Goal: Task Accomplishment & Management: Manage account settings

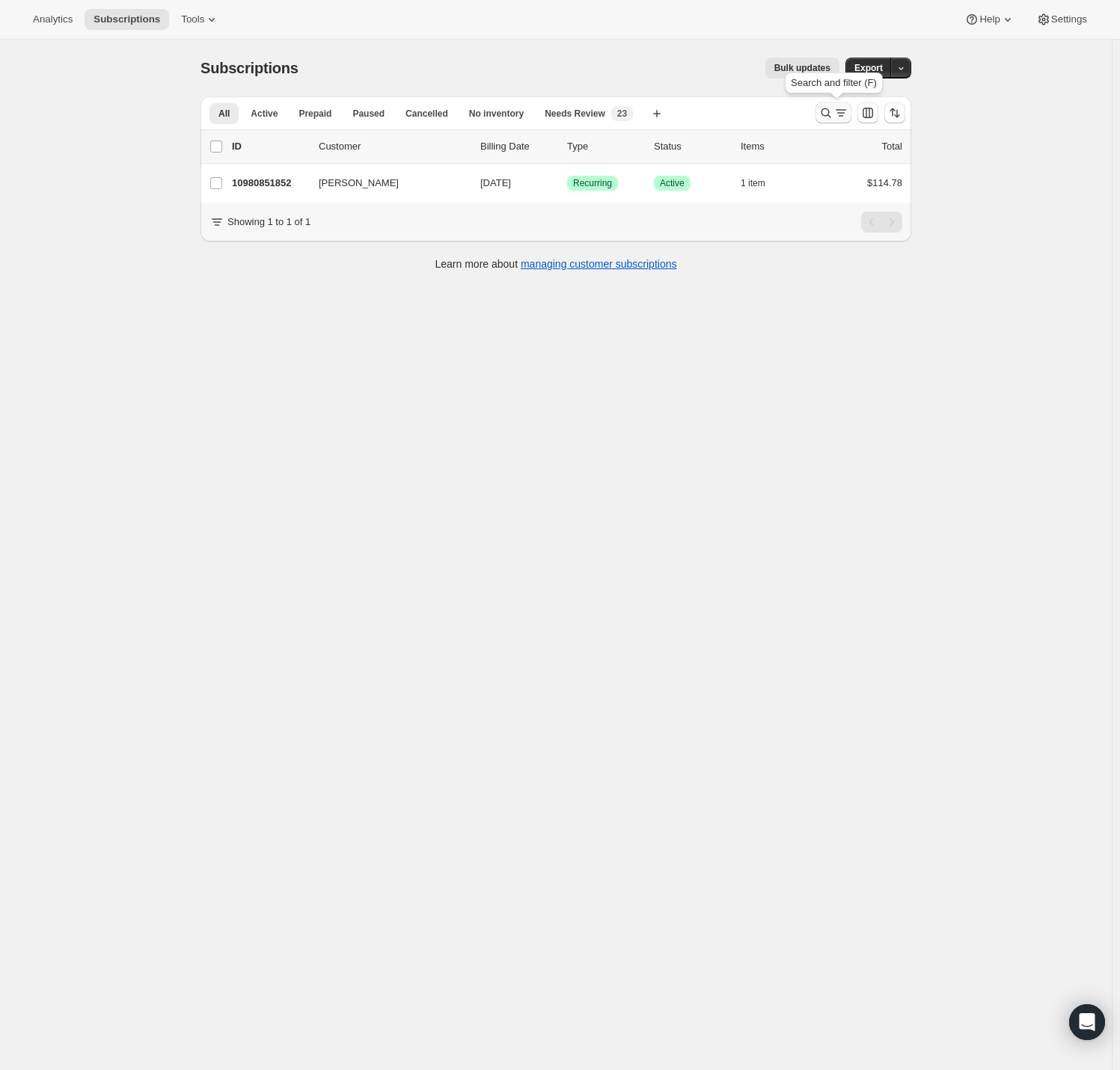
click at [836, 108] on icon "Search and filter results" at bounding box center [841, 113] width 15 height 15
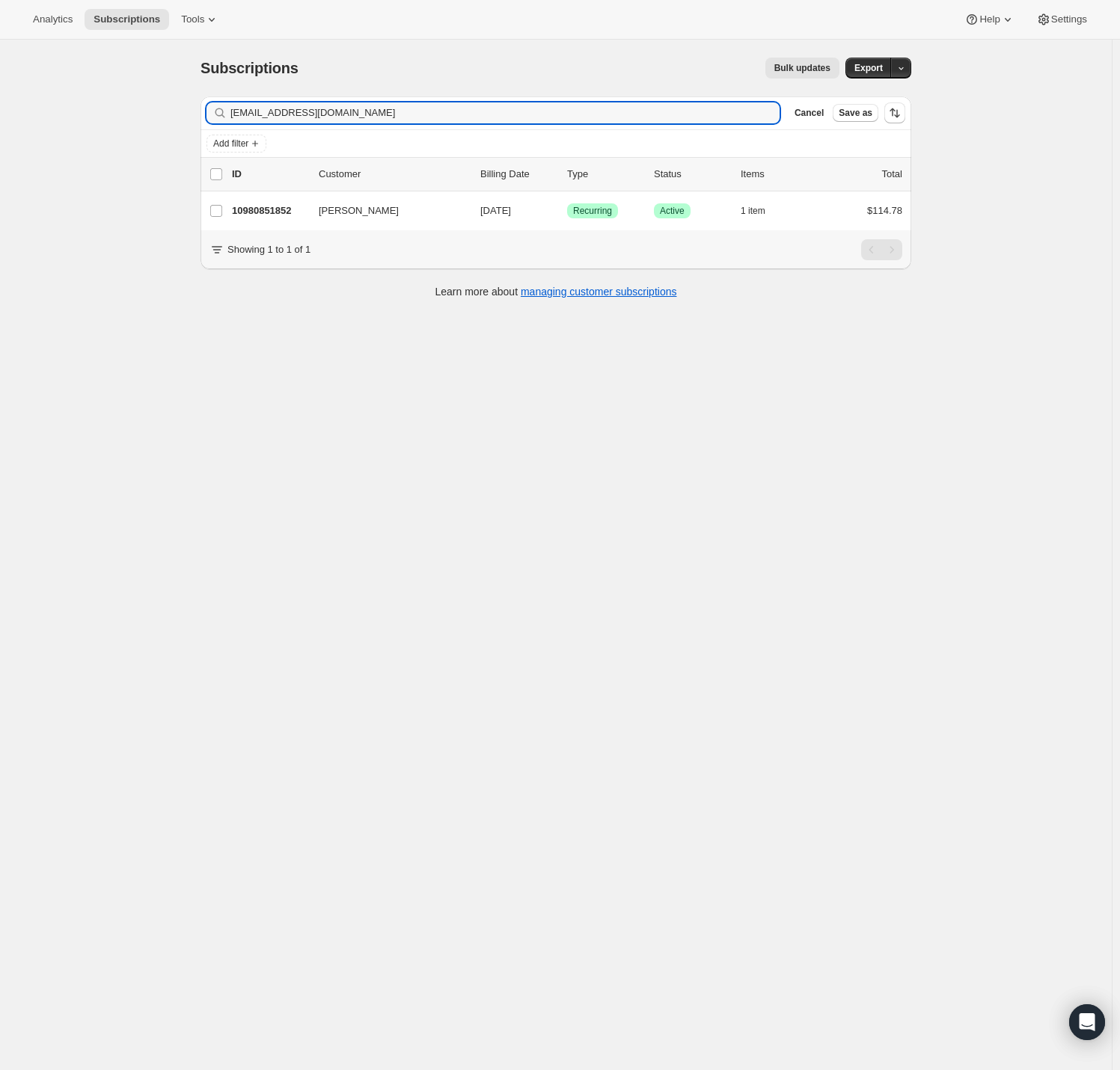
drag, startPoint x: 188, startPoint y: 123, endPoint x: 125, endPoint y: 143, distance: 66.1
click at [176, 124] on div "Subscriptions. This page is ready Subscriptions Bulk updates More actions Bulk …" at bounding box center [556, 574] width 1111 height 1070
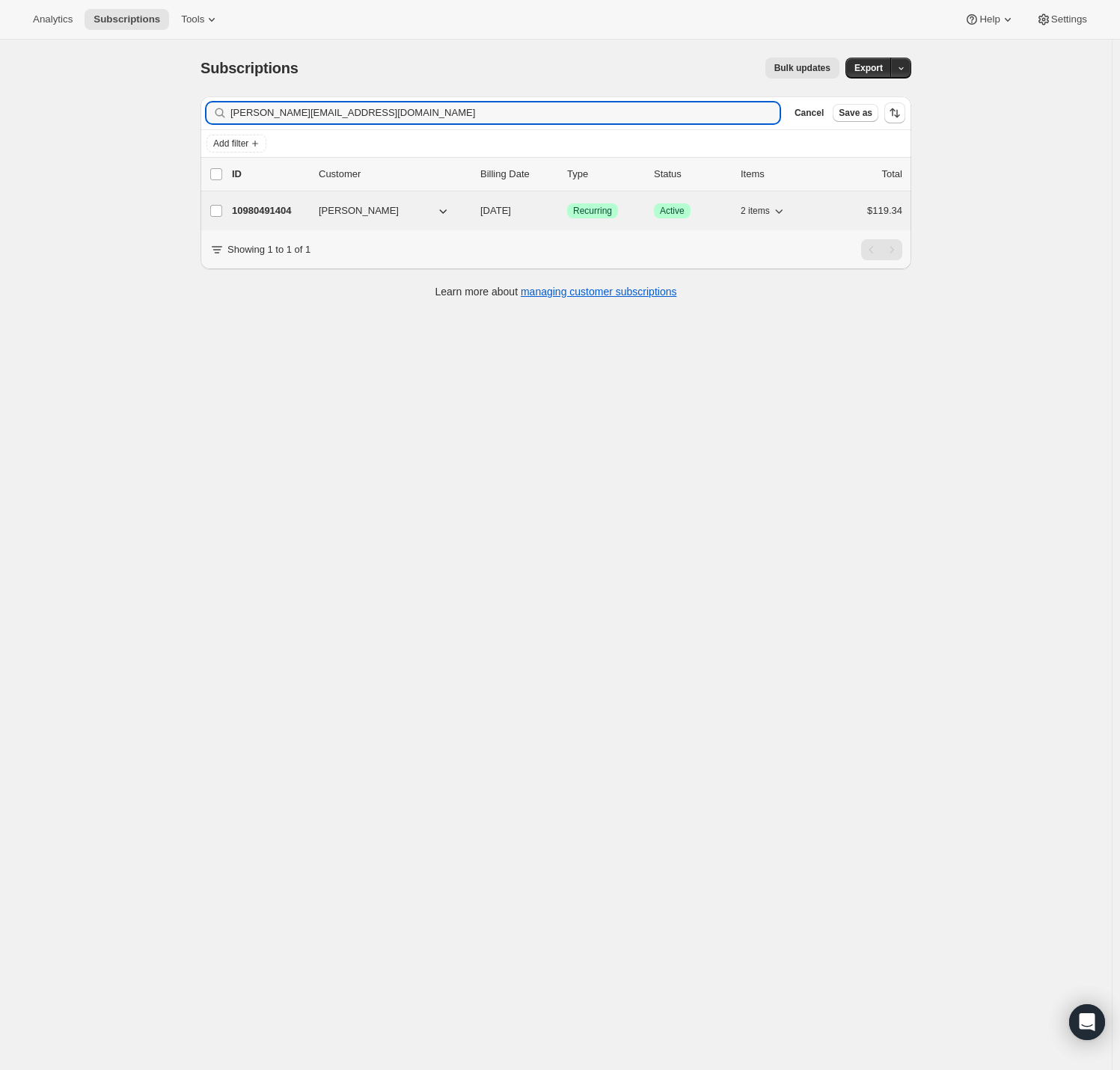
type input "stacie@staciekoroly.com"
click at [275, 209] on p "10980491404" at bounding box center [270, 211] width 75 height 15
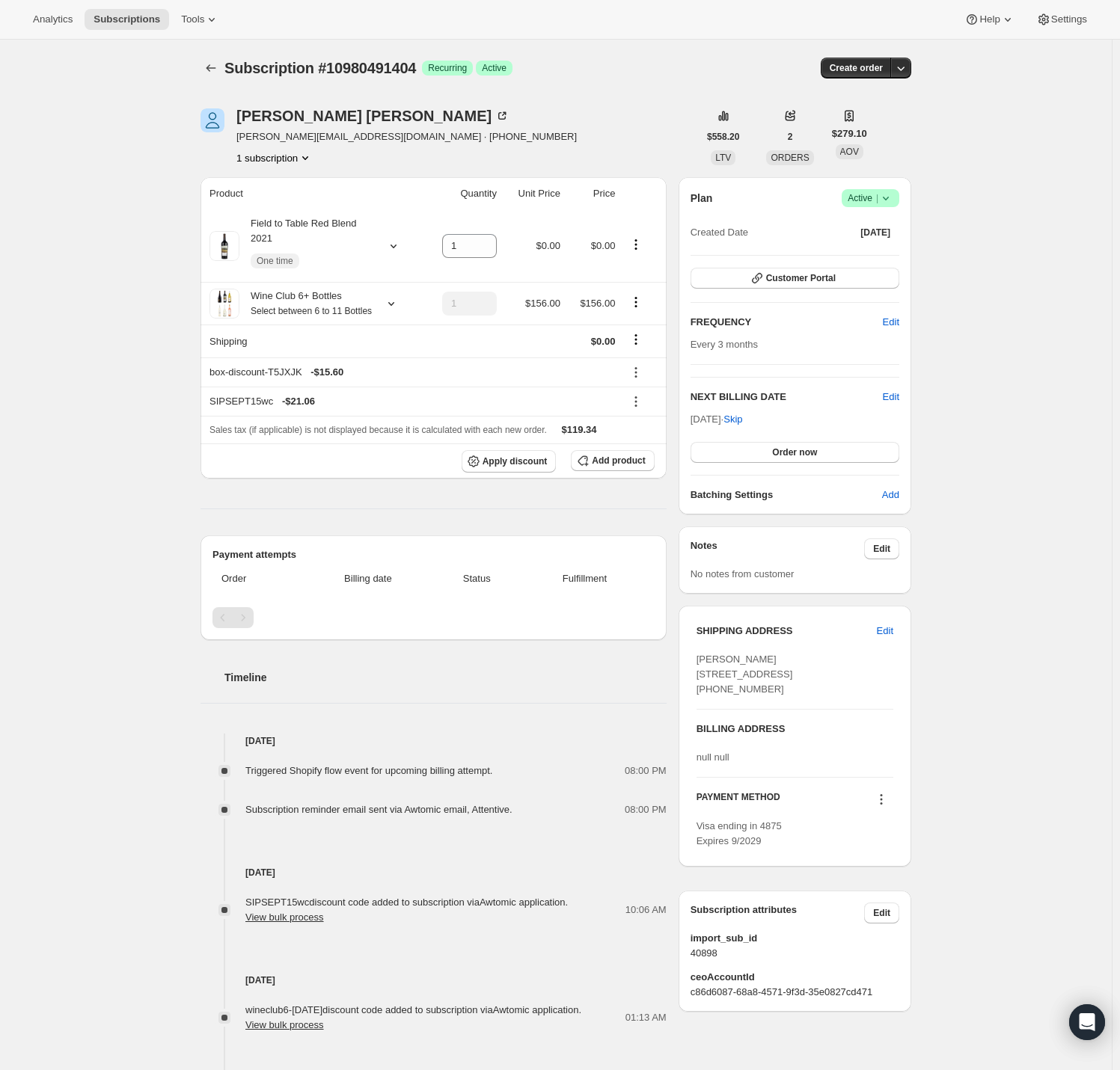
click at [894, 202] on icon at bounding box center [886, 199] width 15 height 15
click at [857, 250] on span "Cancel subscription" at bounding box center [869, 252] width 84 height 12
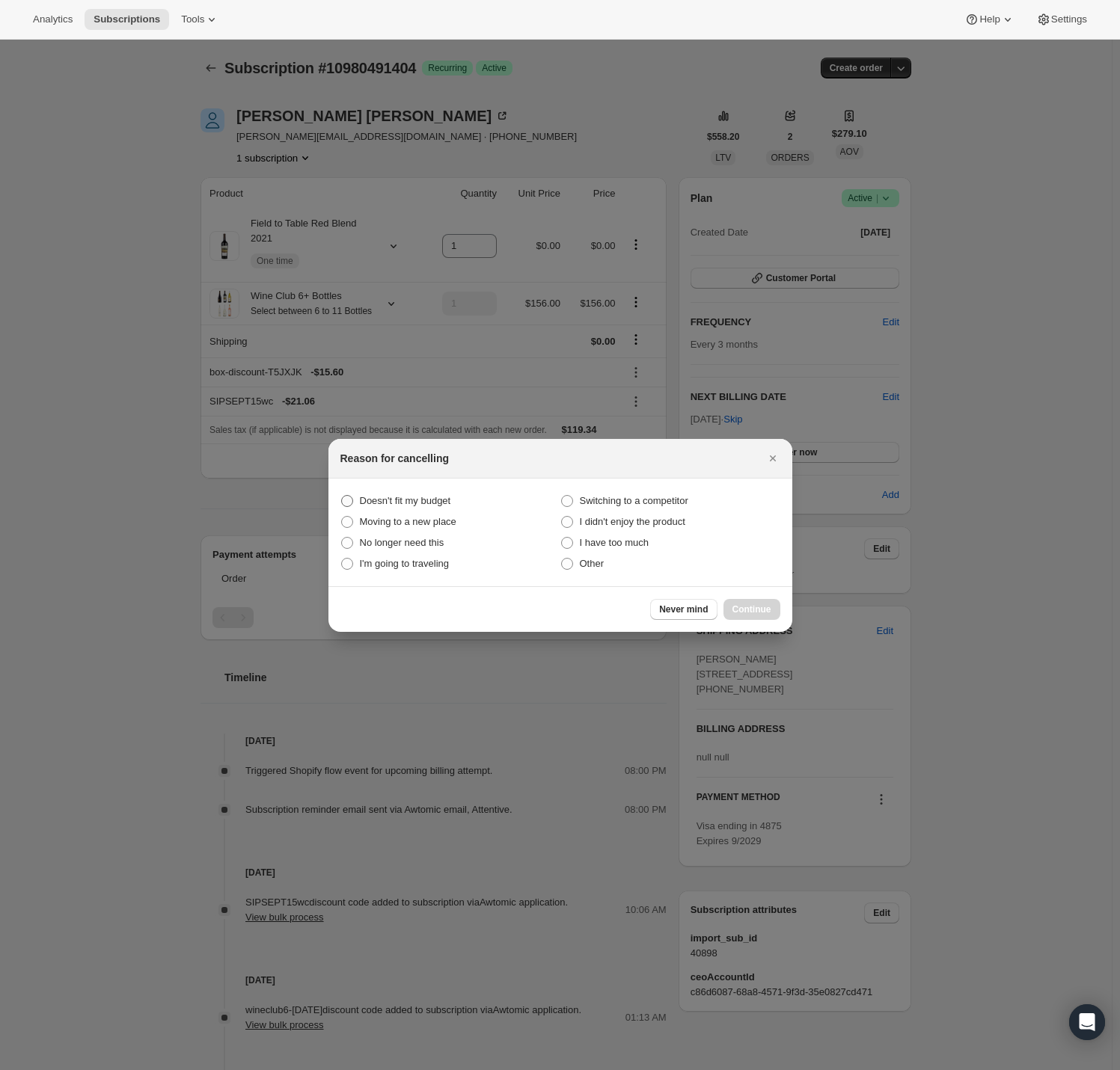
click at [368, 500] on span "Doesn't fit my budget" at bounding box center [405, 501] width 91 height 12
click at [342, 496] on budget "Doesn't fit my budget" at bounding box center [341, 495] width 1 height 1
radio budget "true"
click at [760, 610] on span "Continue" at bounding box center [751, 609] width 39 height 12
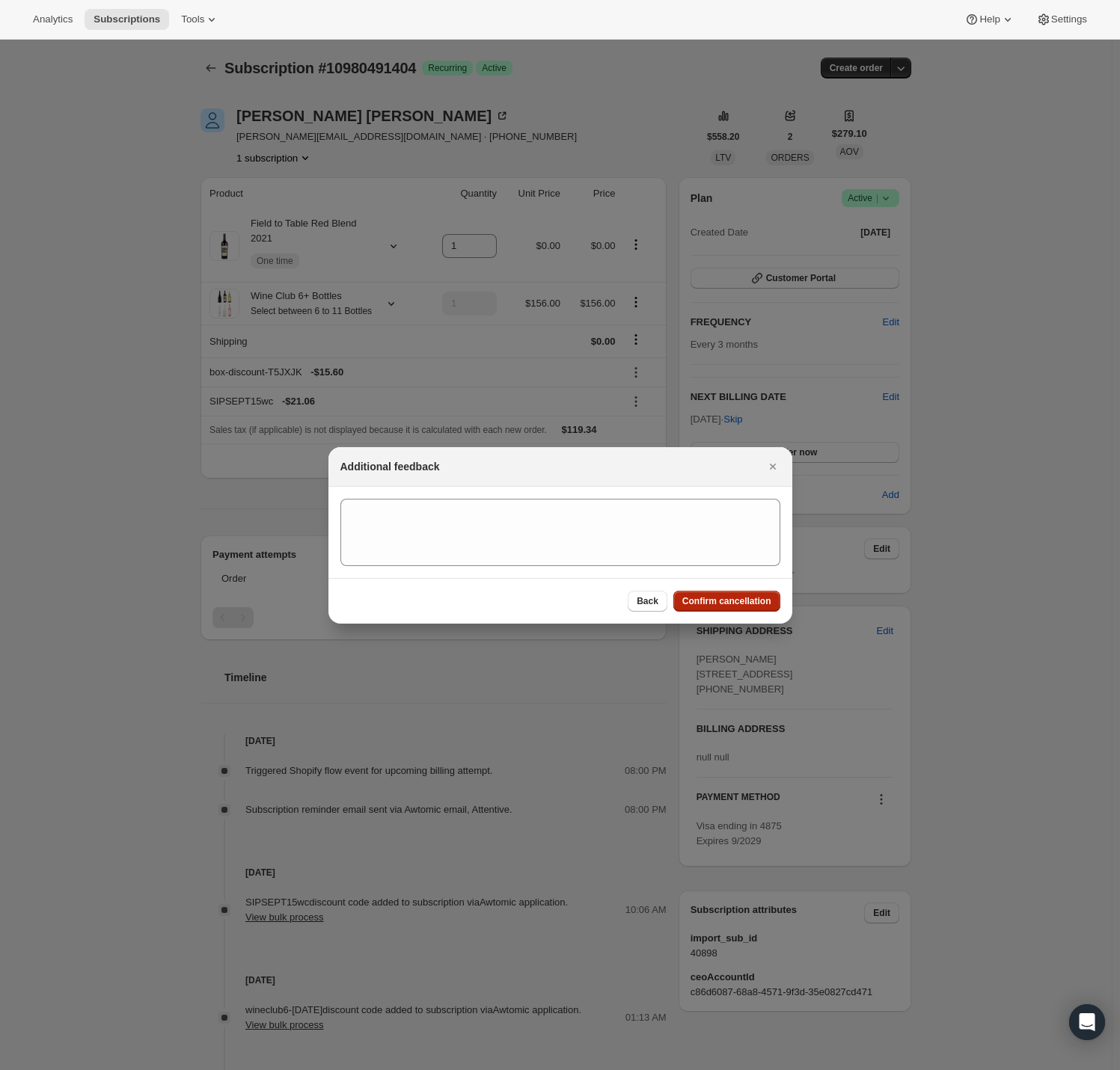
click at [742, 602] on span "Confirm cancellation" at bounding box center [727, 601] width 89 height 12
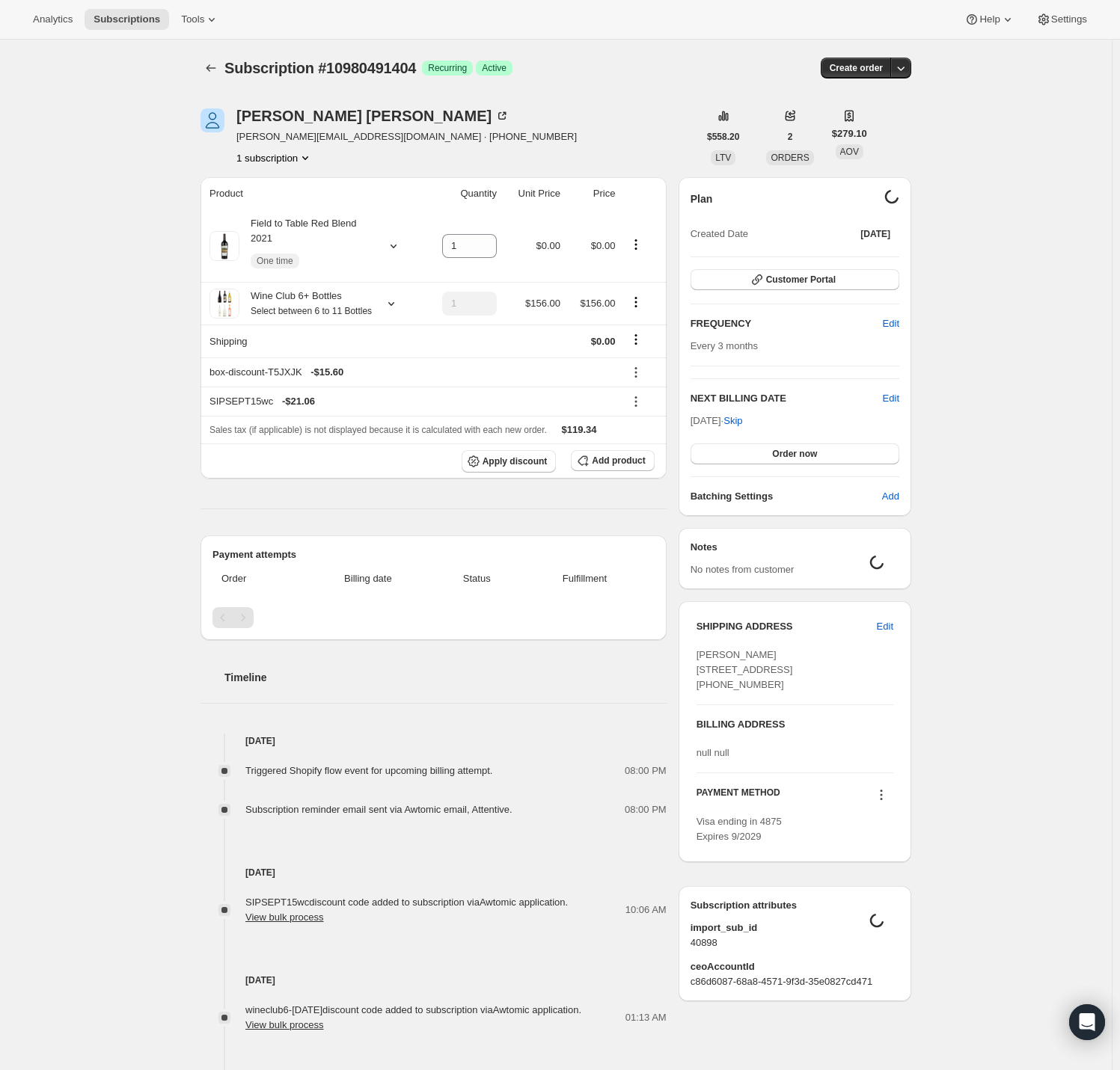
click at [107, 381] on div "Subscription #10980491404. This page is ready Subscription #10980491404 Success…" at bounding box center [556, 658] width 1111 height 1239
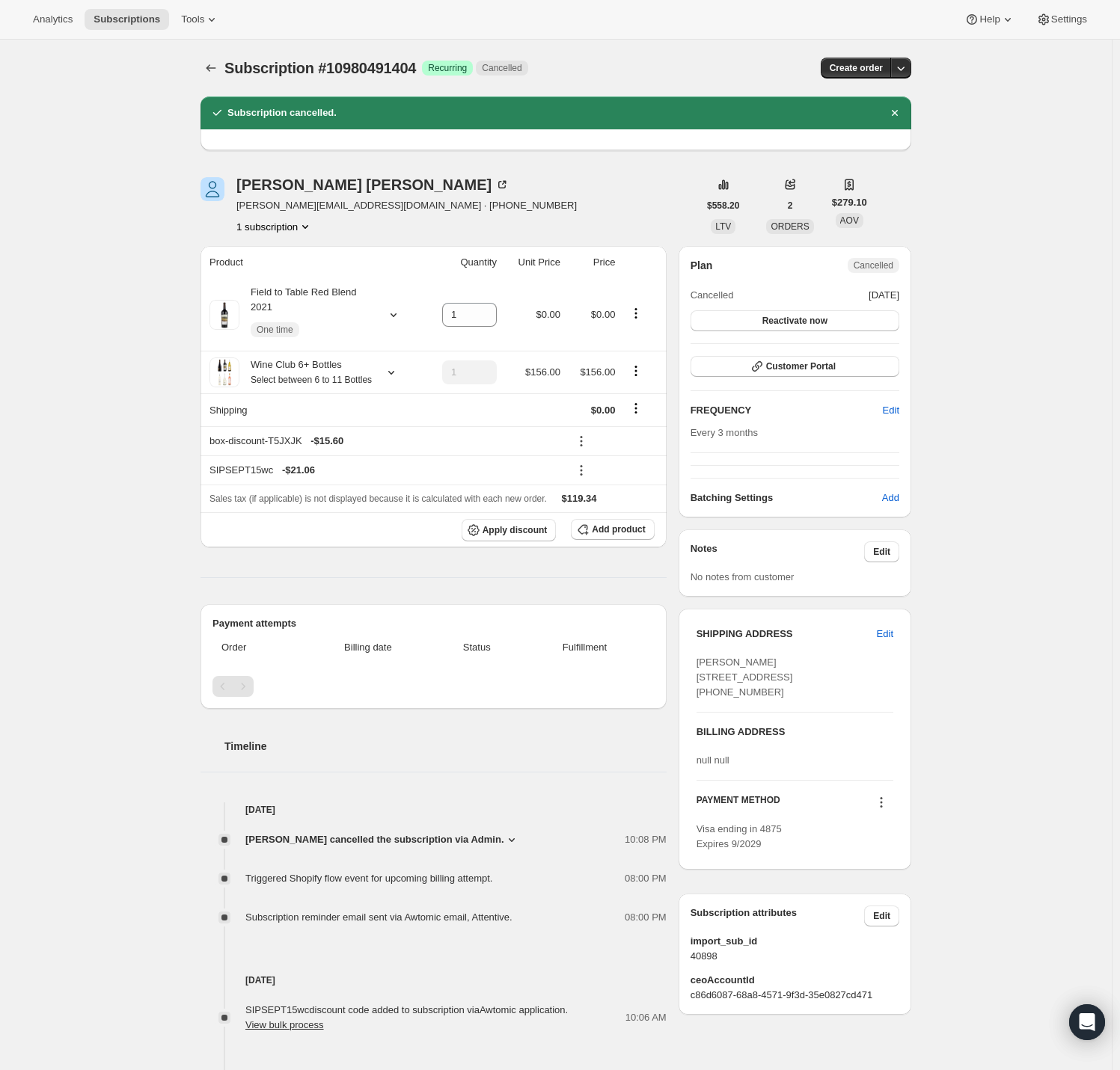
click at [127, 375] on div "Subscription #10980491404. This page is ready Subscription #10980491404 Success…" at bounding box center [556, 712] width 1111 height 1346
click at [49, 173] on div "Subscription #10980491404. This page is ready Subscription #10980491404 Success…" at bounding box center [556, 712] width 1111 height 1346
click at [91, 187] on div "Subscription #10980491404. This page is ready Subscription #10980491404 Success…" at bounding box center [556, 712] width 1111 height 1346
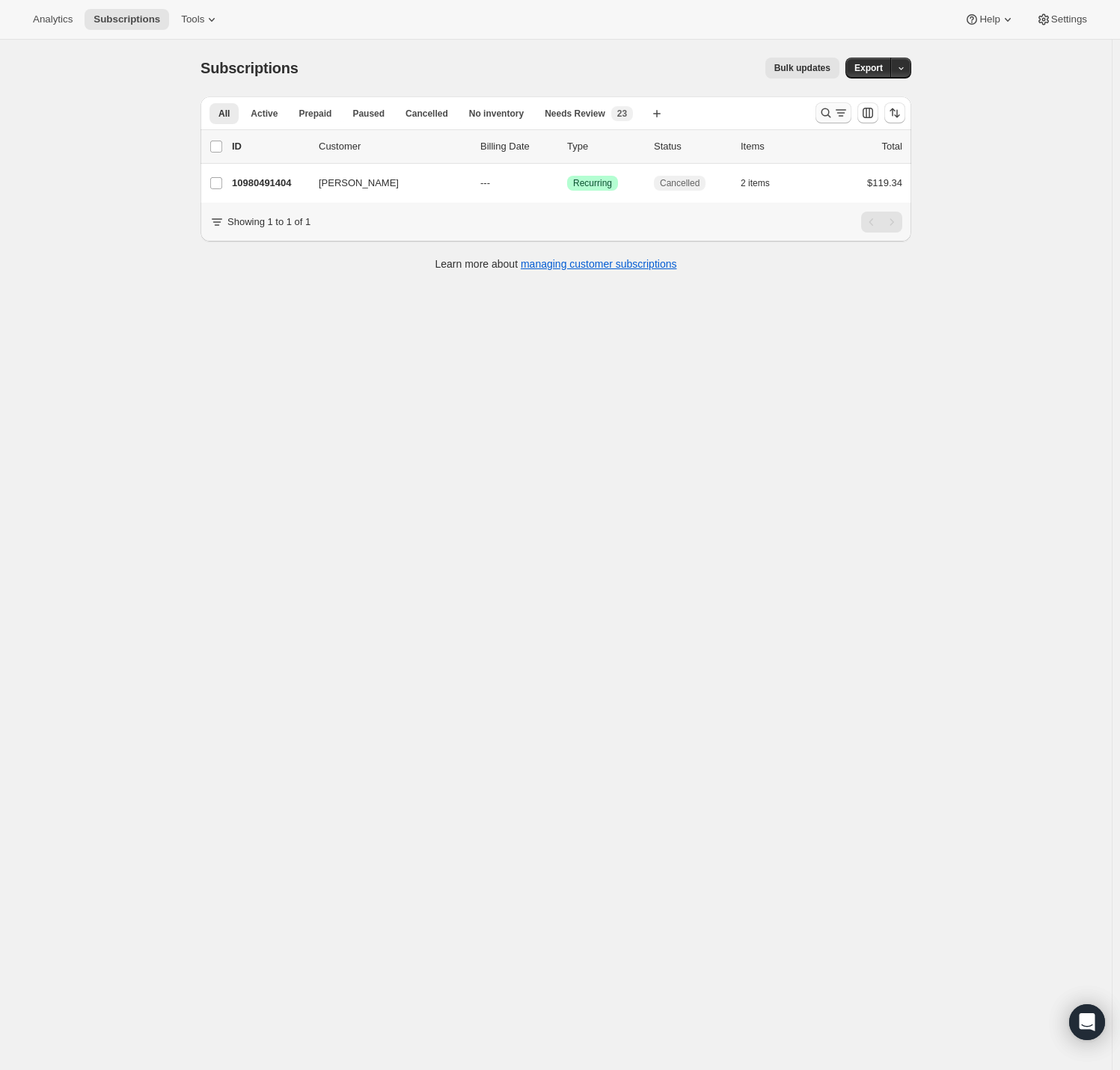
click at [831, 111] on icon "Search and filter results" at bounding box center [826, 113] width 15 height 15
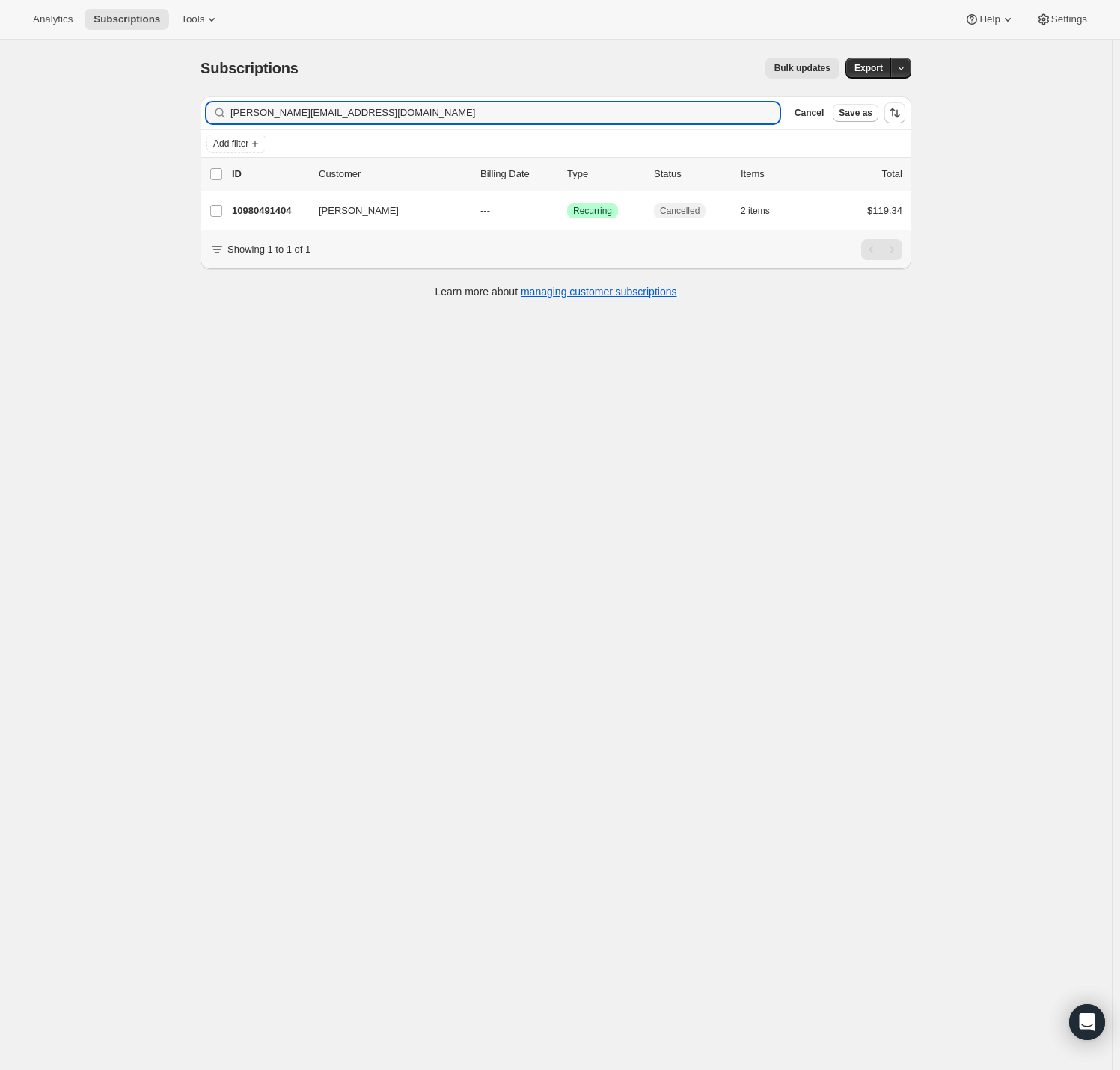
drag, startPoint x: 202, startPoint y: 111, endPoint x: -24, endPoint y: 117, distance: 226.1
click at [0, 117] on html "Analytics Subscriptions Tools Help Settings Skip to content Subscriptions. This…" at bounding box center [560, 535] width 1120 height 1070
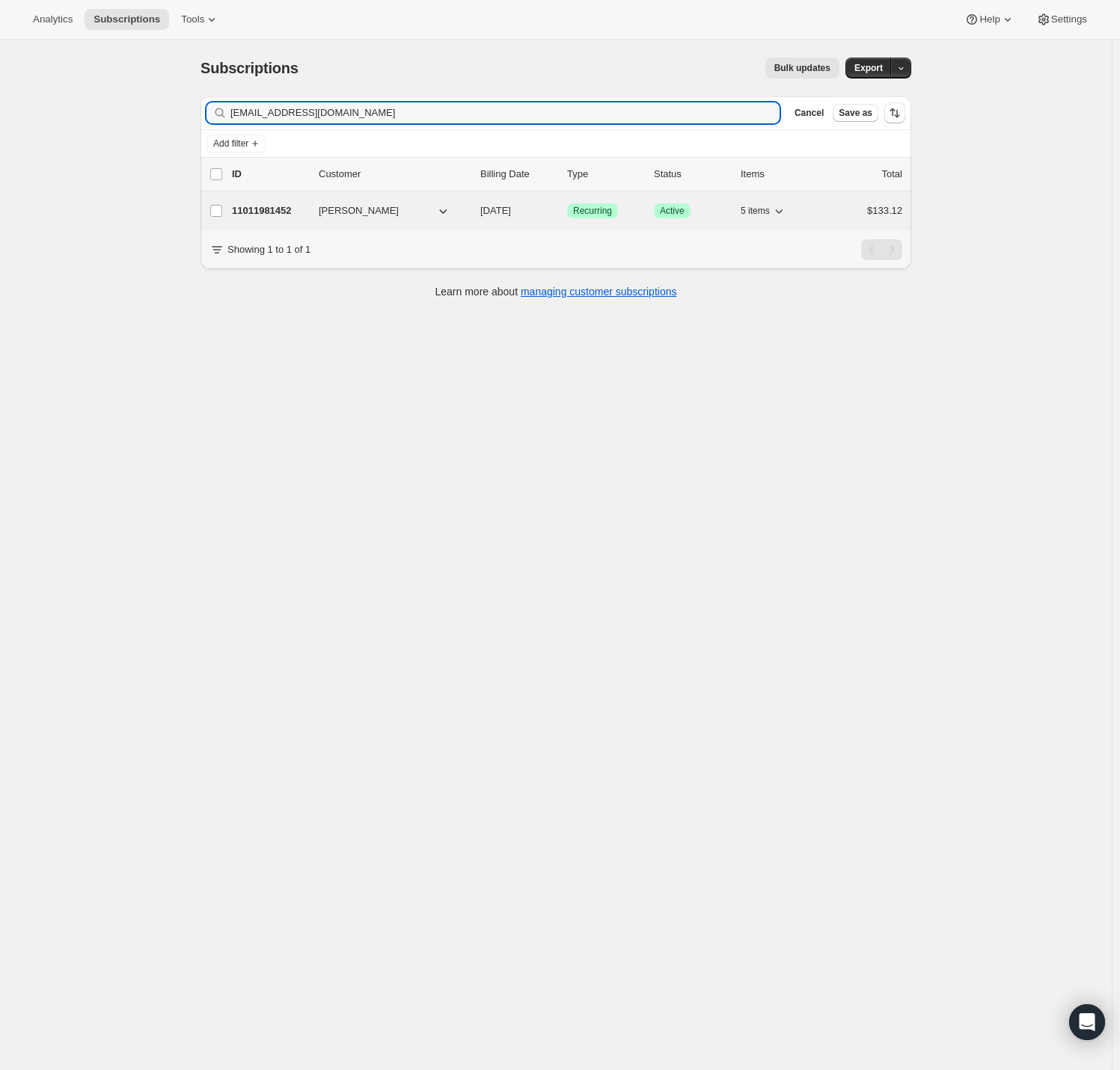
type input "nelsongirl2015@gmail.com"
click at [246, 207] on p "11011981452" at bounding box center [270, 211] width 75 height 15
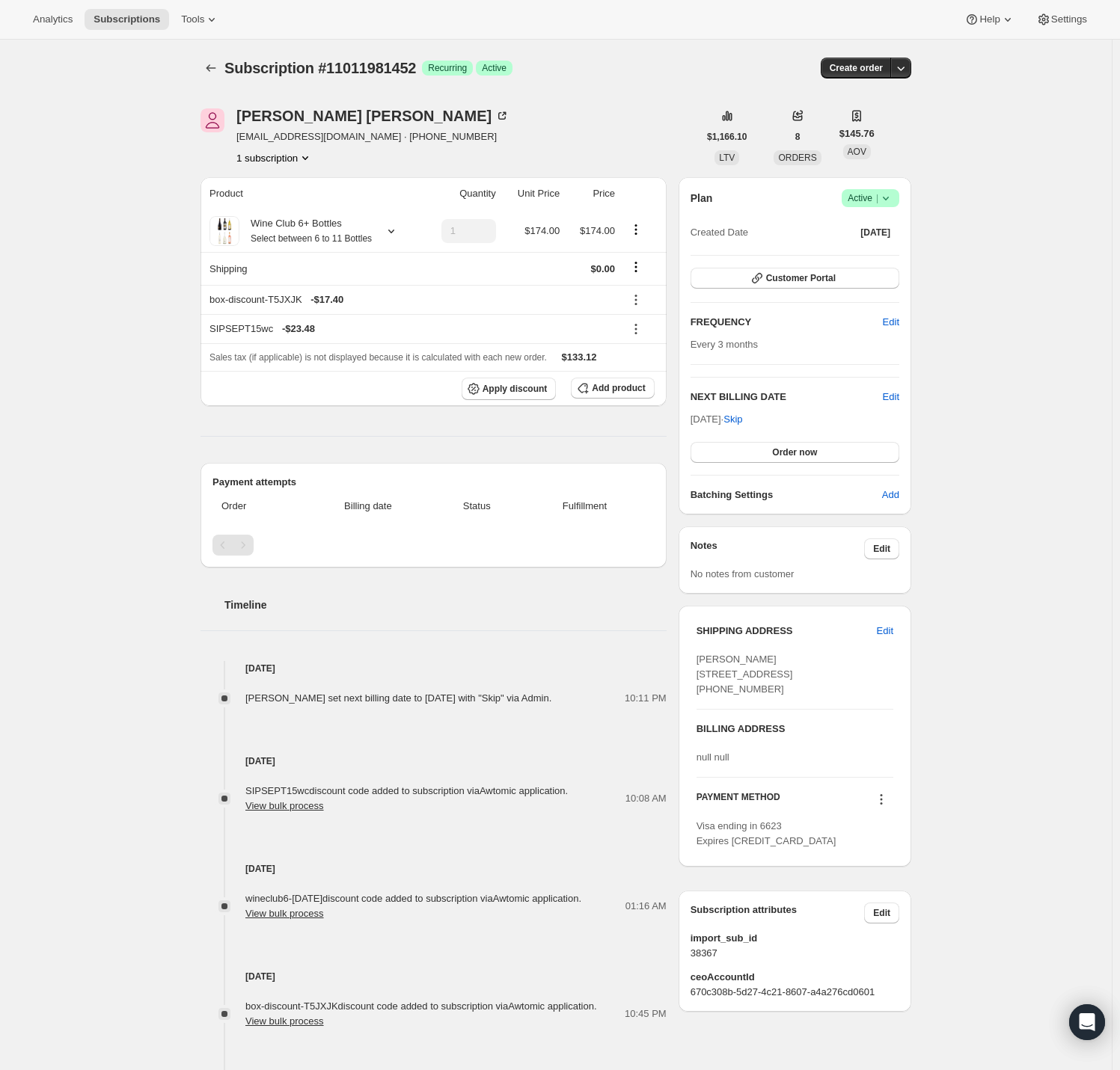
click at [894, 199] on icon at bounding box center [886, 199] width 15 height 15
click at [882, 260] on button "Cancel subscription" at bounding box center [869, 252] width 93 height 24
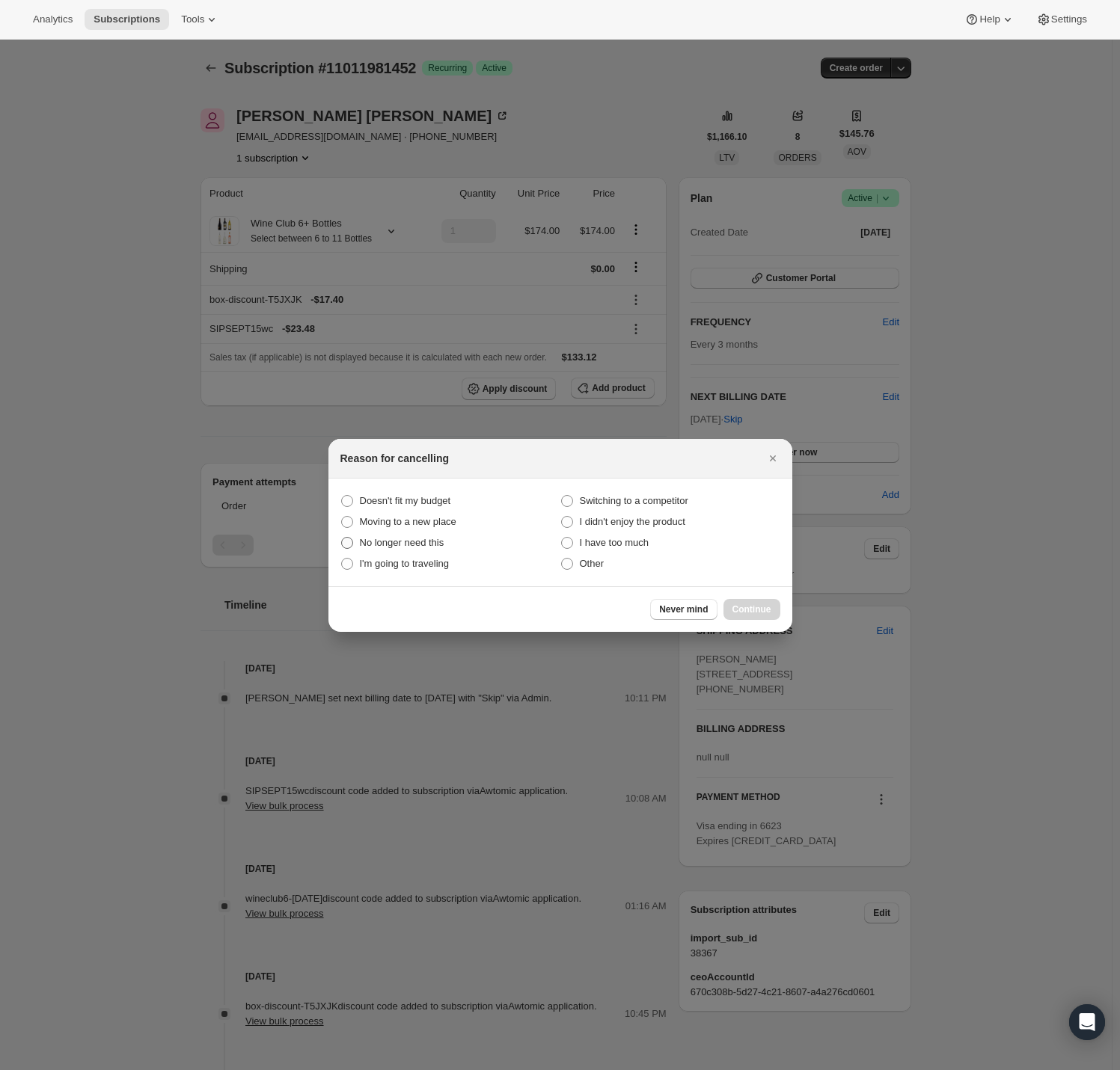
drag, startPoint x: 366, startPoint y: 500, endPoint x: 445, endPoint y: 537, distance: 87.2
click at [366, 500] on span "Doesn't fit my budget" at bounding box center [405, 501] width 91 height 12
click at [342, 496] on budget "Doesn't fit my budget" at bounding box center [341, 495] width 1 height 1
radio budget "true"
click at [757, 603] on button "Continue" at bounding box center [751, 609] width 57 height 21
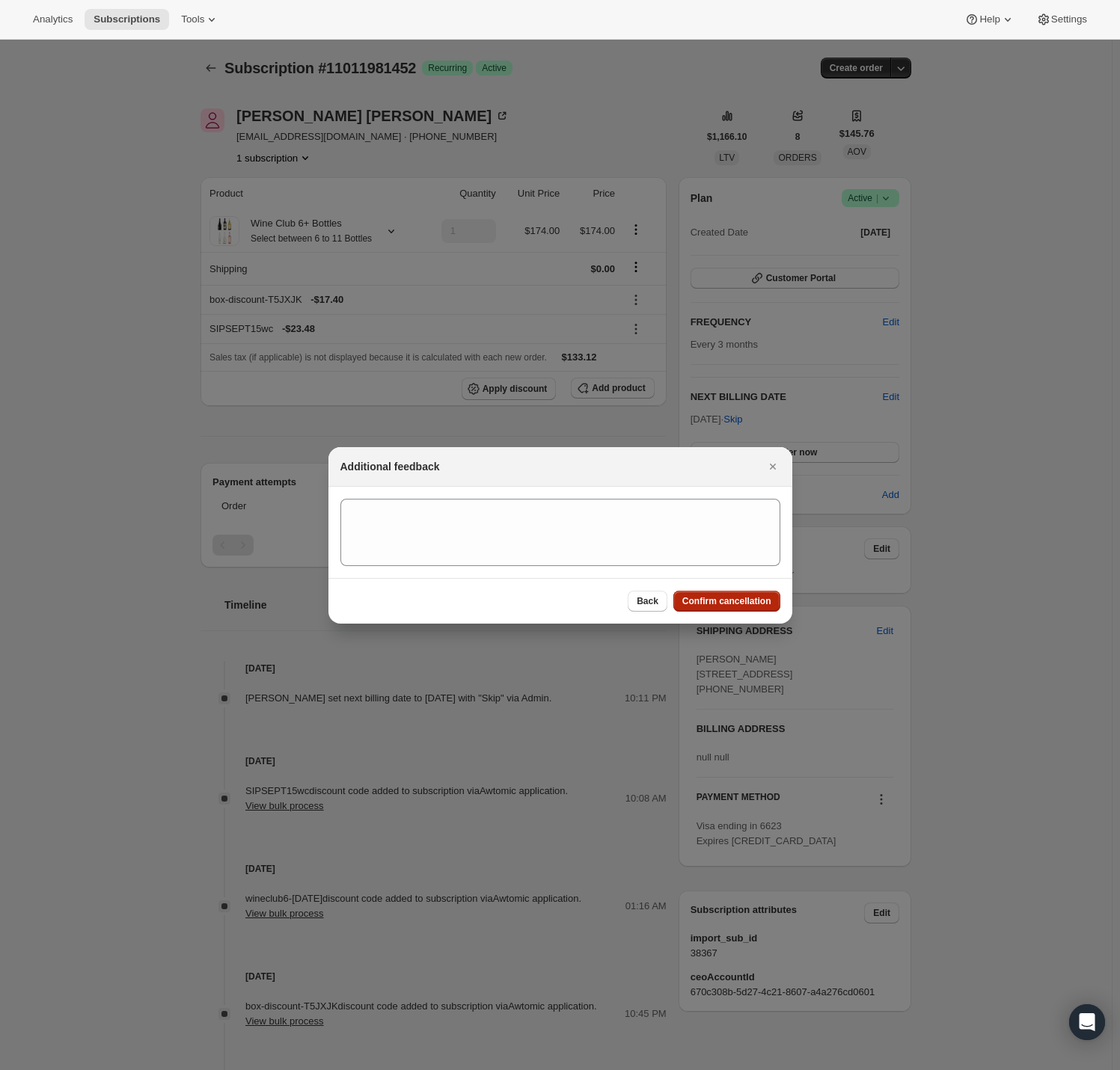
click at [718, 602] on span "Confirm cancellation" at bounding box center [727, 601] width 89 height 12
